Goal: Information Seeking & Learning: Learn about a topic

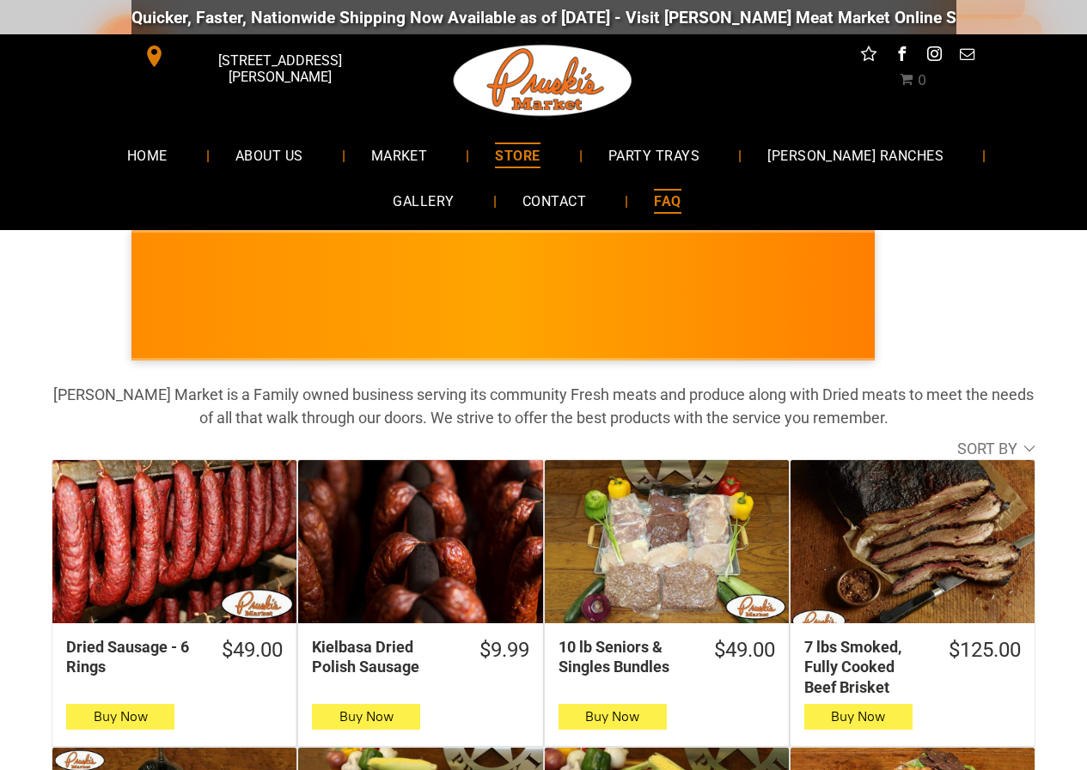
click at [628, 224] on link "FAQ" at bounding box center [667, 202] width 78 height 46
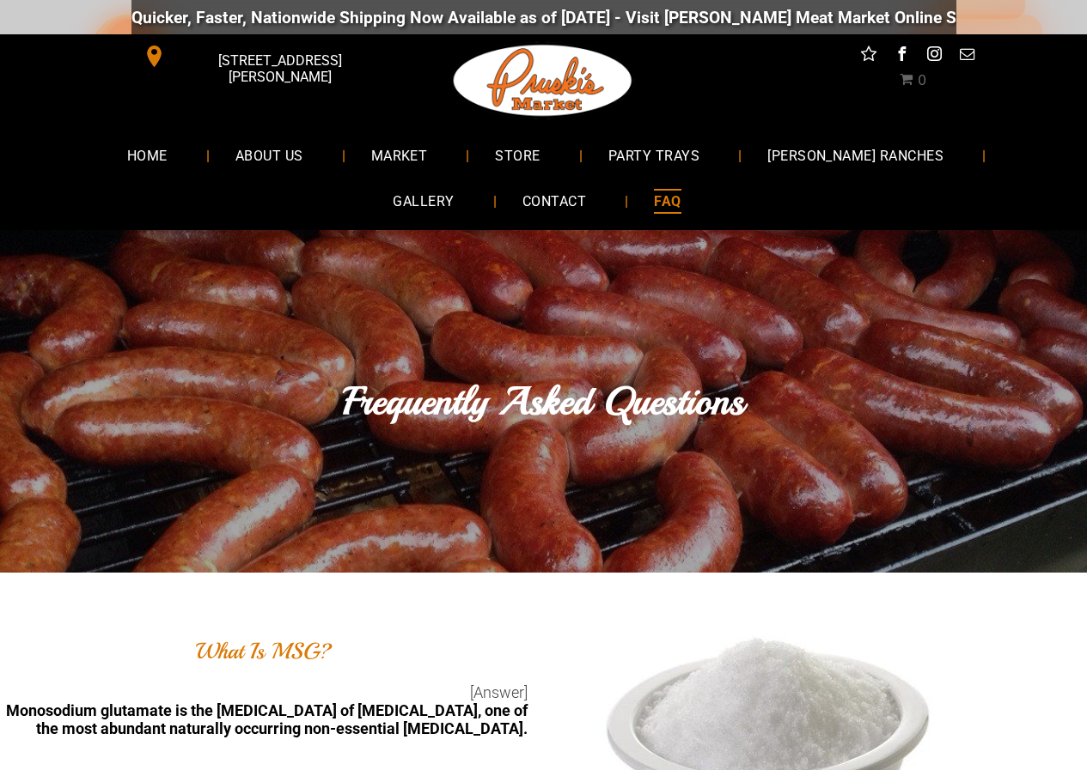
click at [893, 49] on span "facebook" at bounding box center [901, 54] width 22 height 22
